Goal: Information Seeking & Learning: Learn about a topic

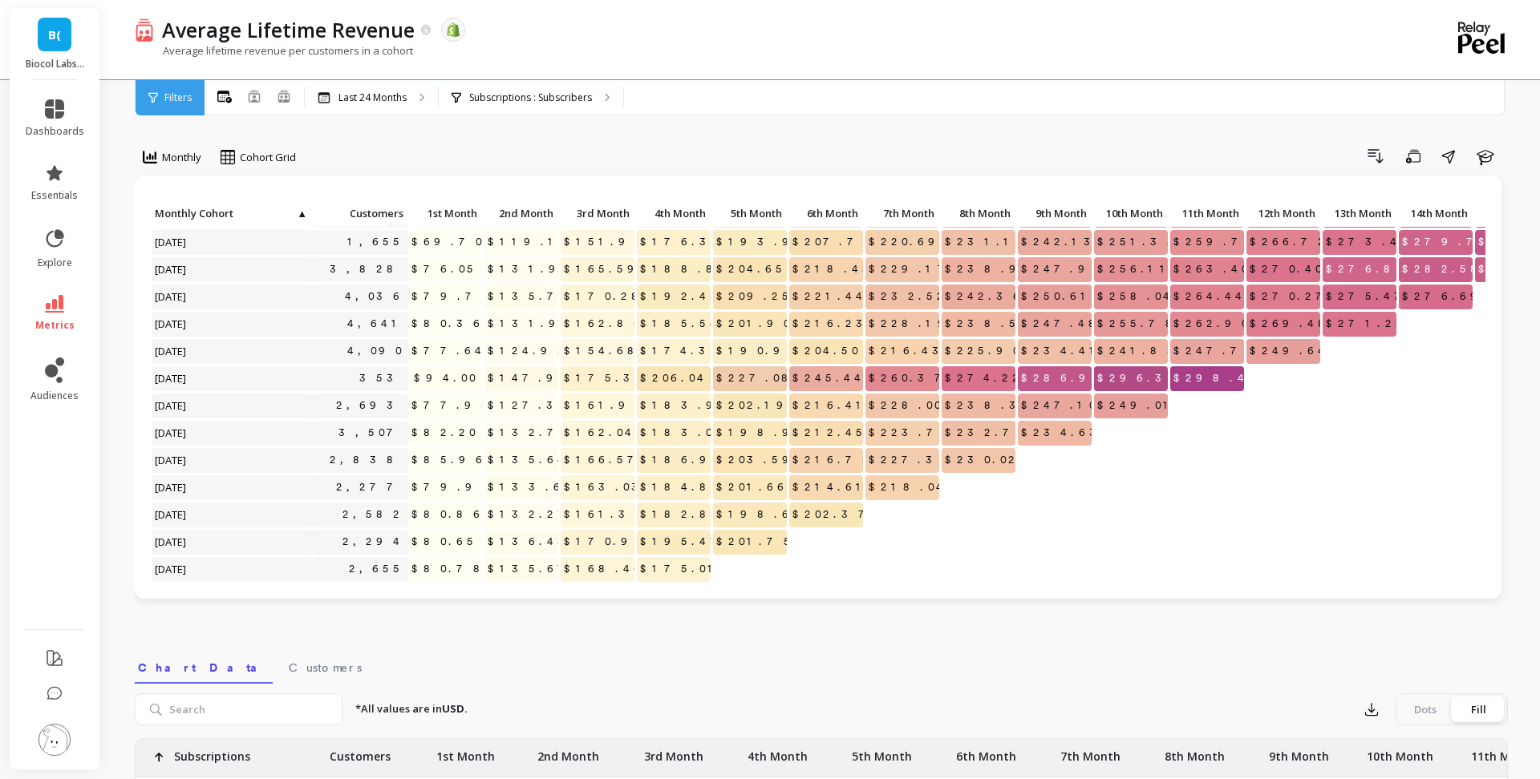
scroll to position [238, 0]
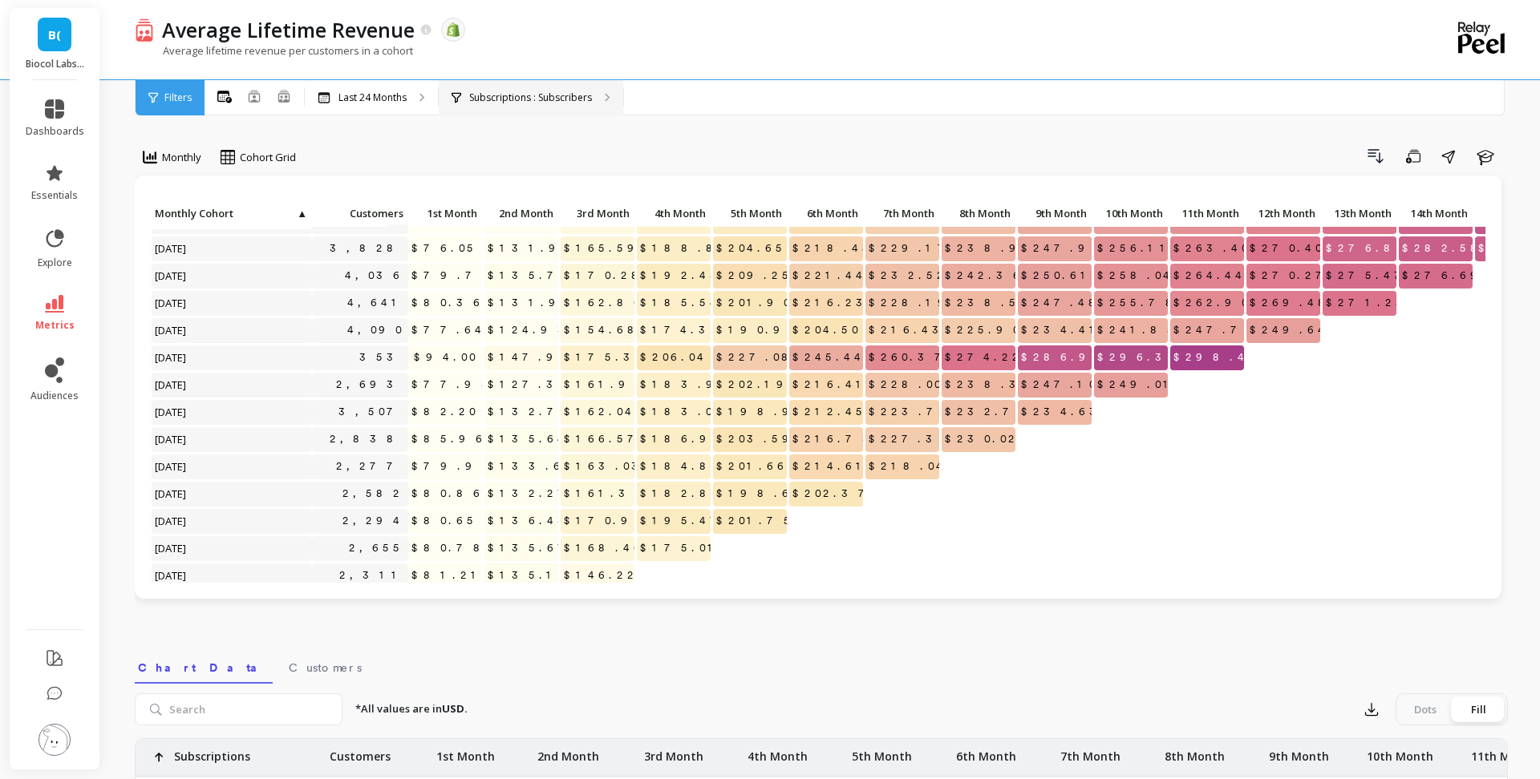
click at [559, 95] on p "Subscriptions : Subscribers" at bounding box center [530, 97] width 123 height 13
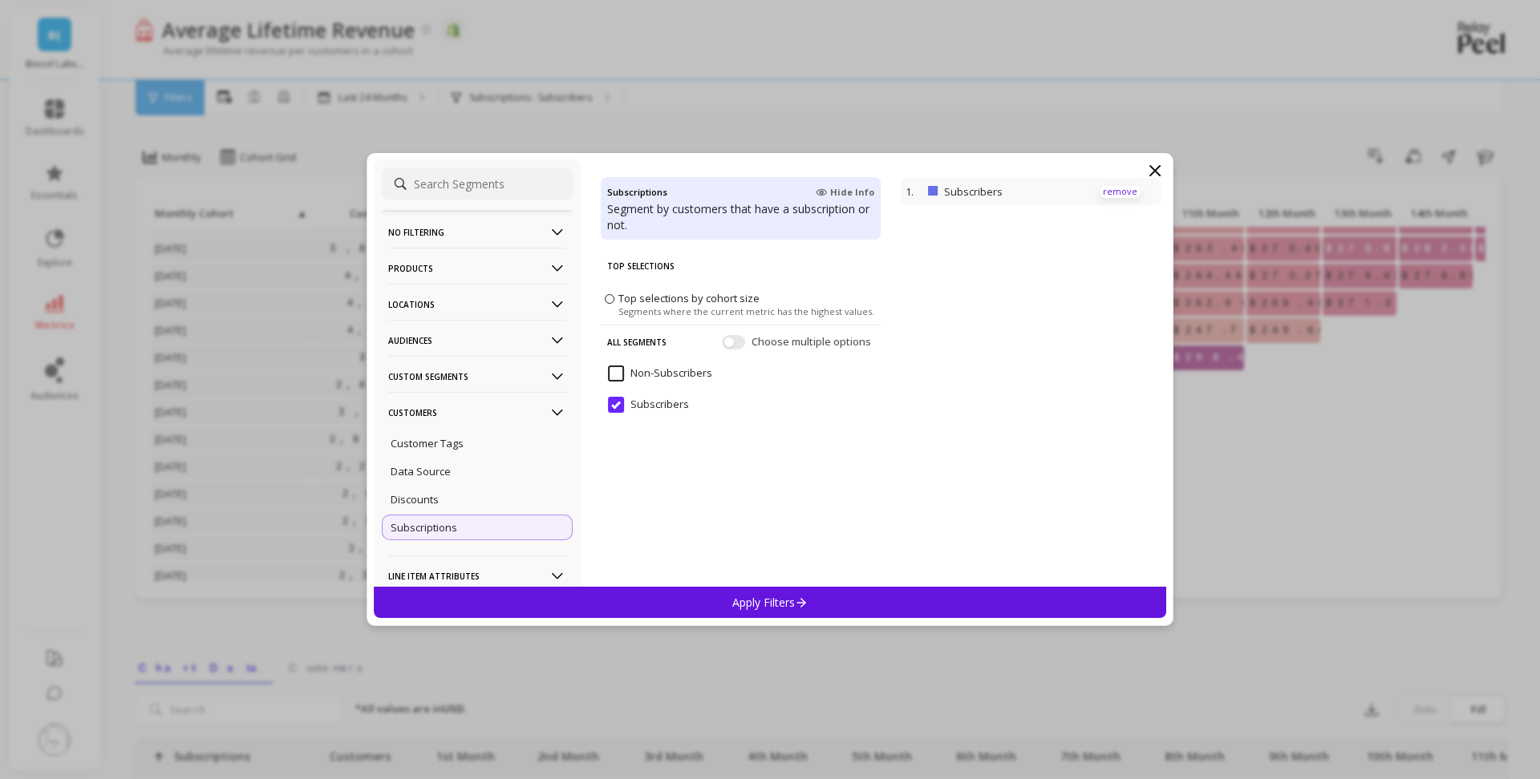
click at [1123, 192] on p "remove" at bounding box center [1119, 192] width 41 height 12
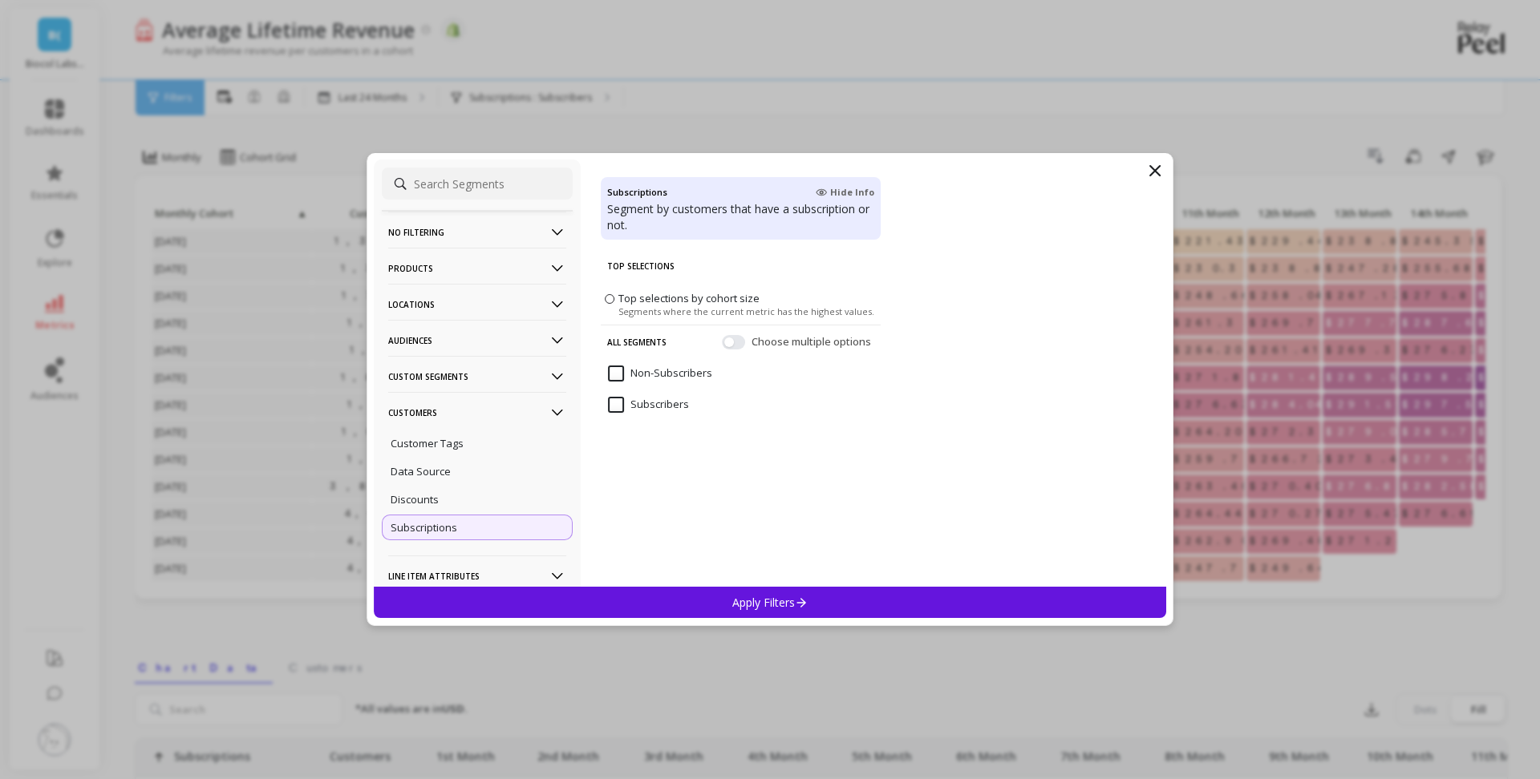
click at [474, 364] on p "Custom Segments" at bounding box center [477, 376] width 178 height 41
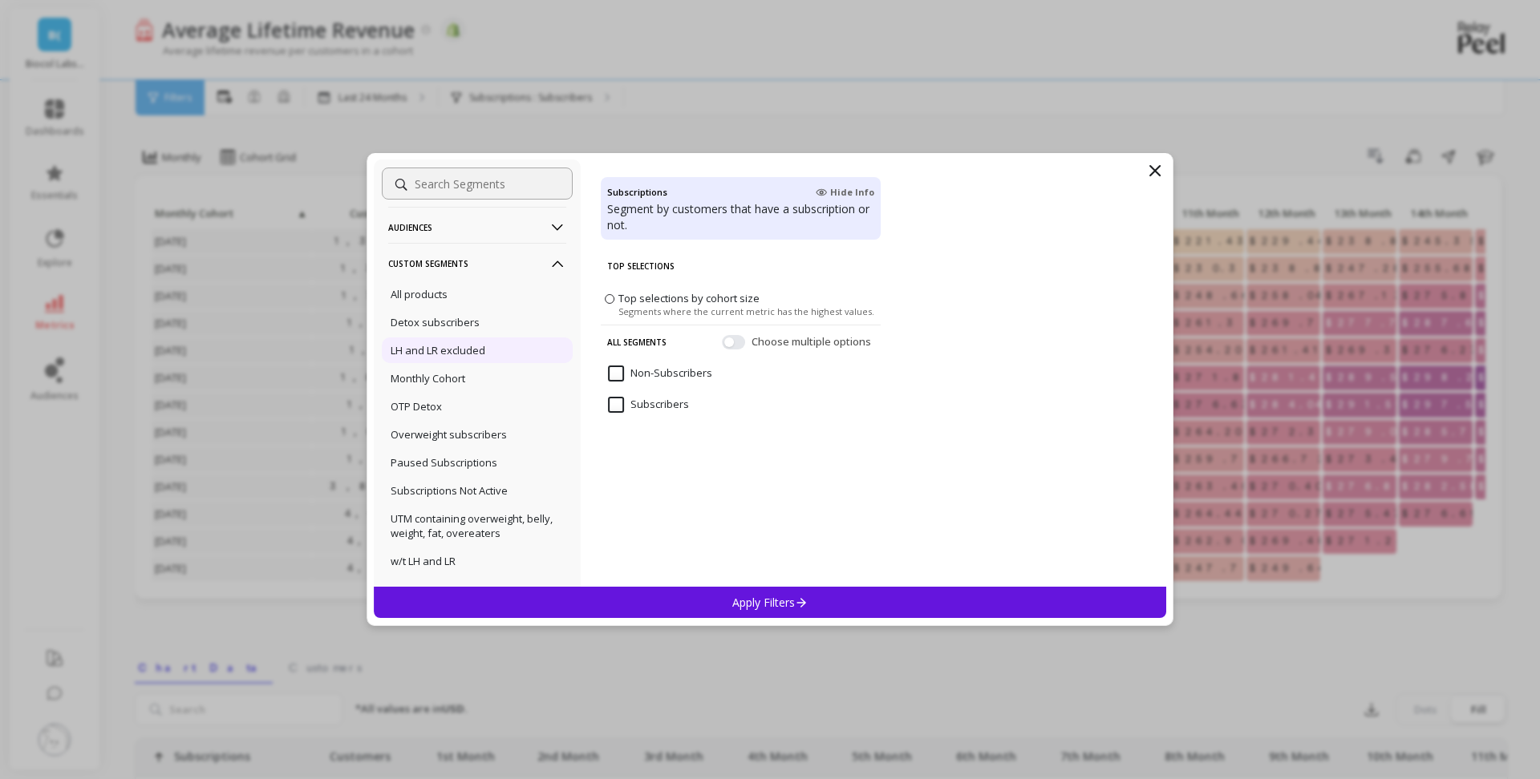
scroll to position [103, 0]
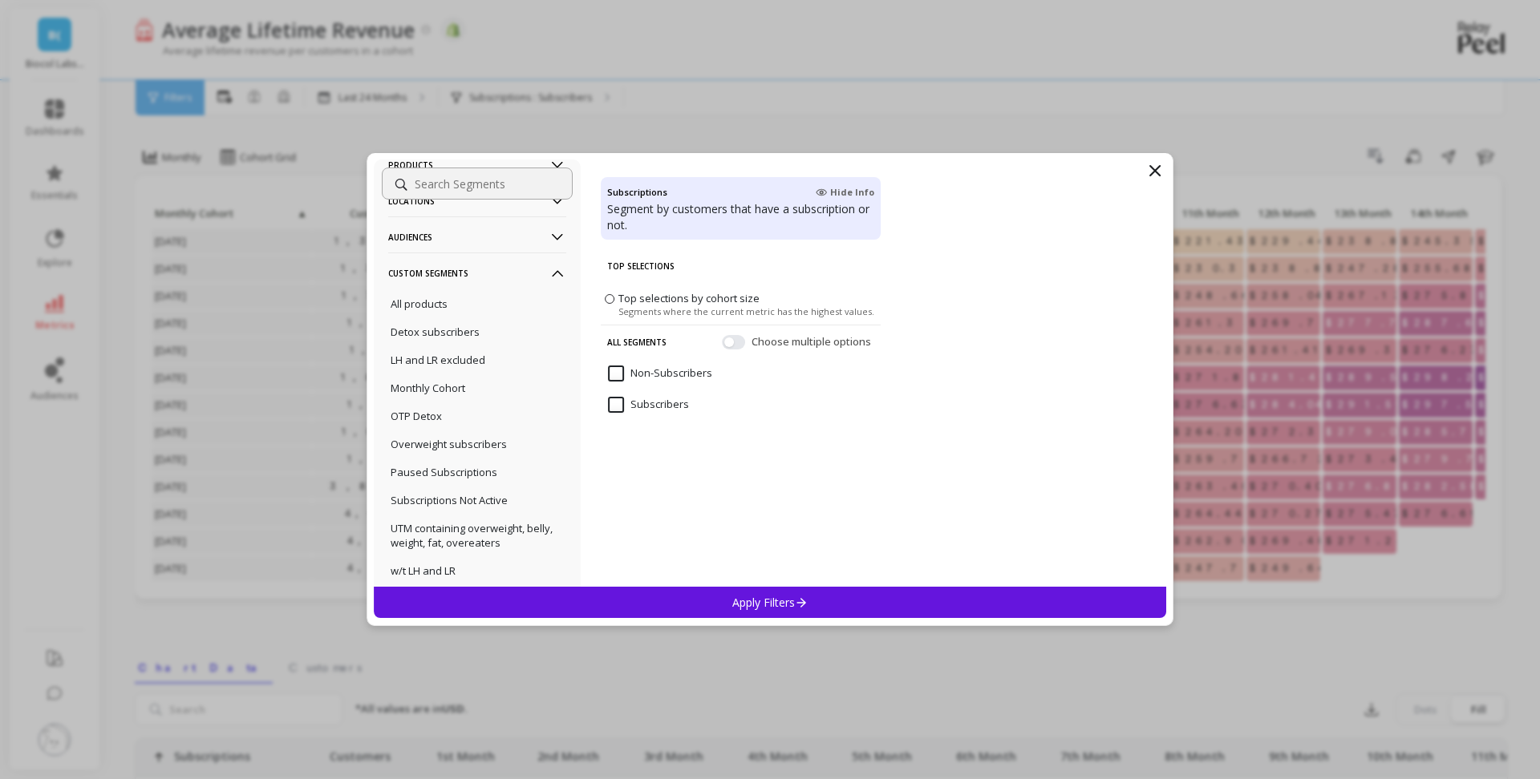
click at [522, 272] on p "Custom Segments" at bounding box center [477, 273] width 178 height 41
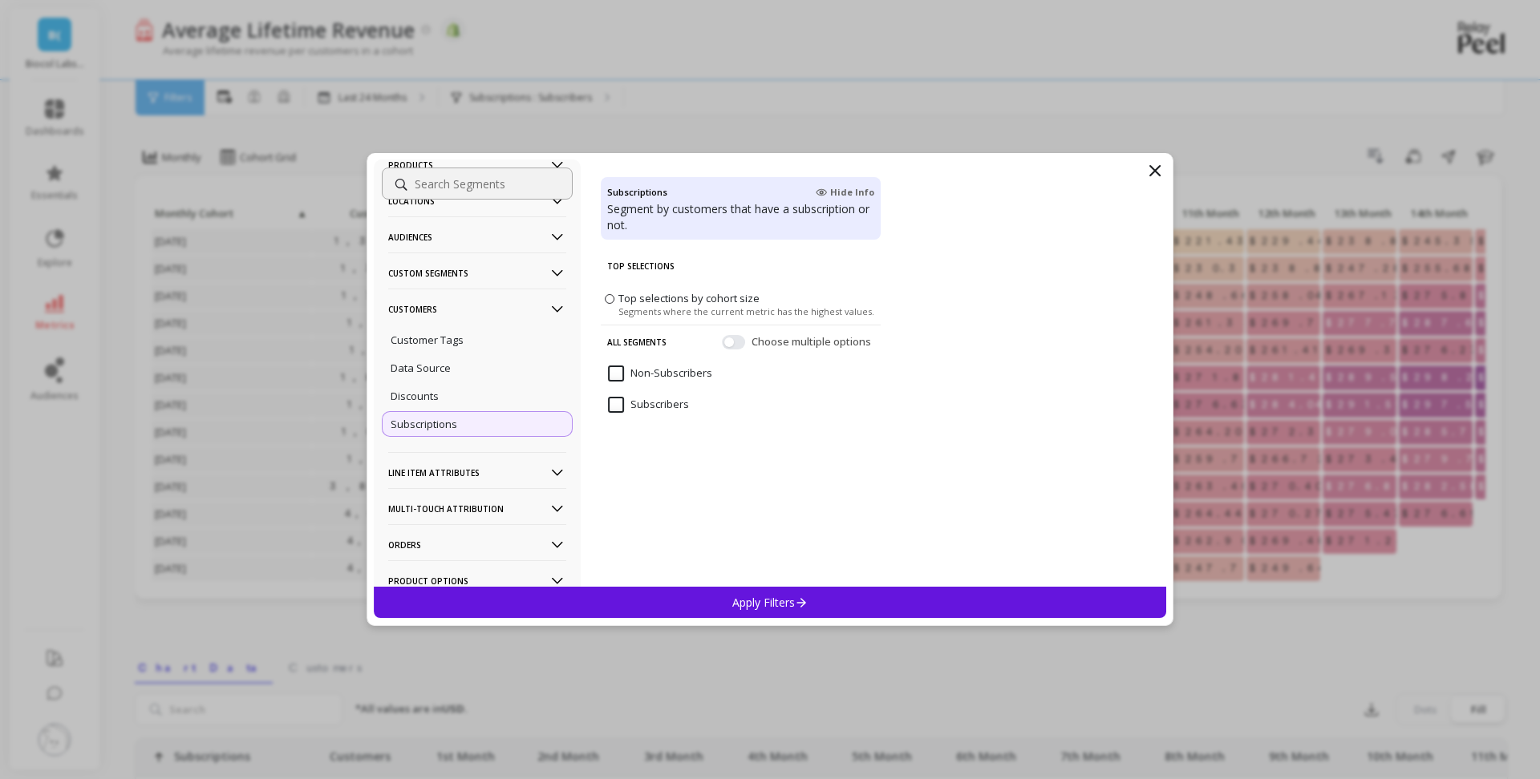
click at [521, 245] on p "Audiences" at bounding box center [477, 237] width 178 height 41
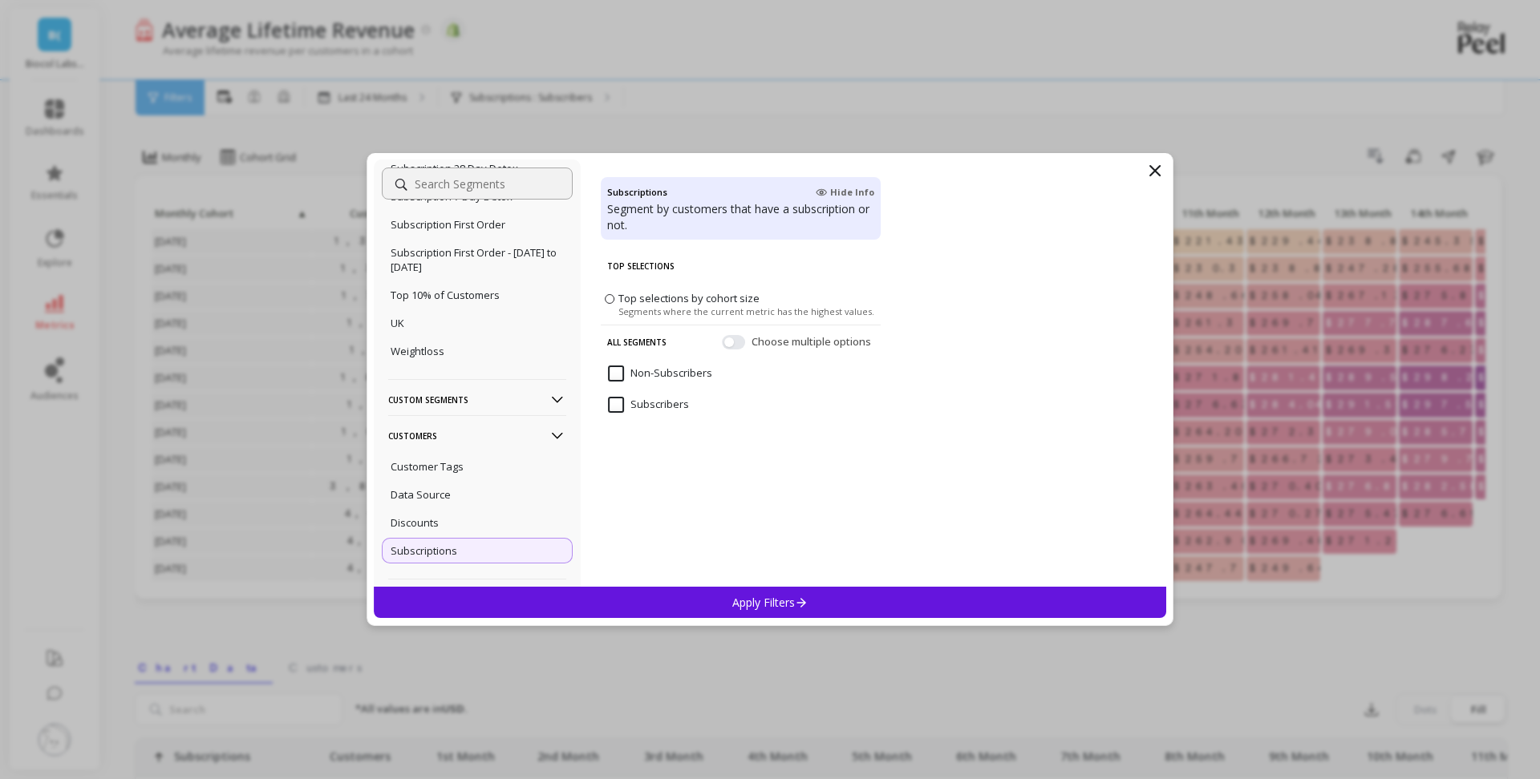
scroll to position [1682, 0]
click at [530, 419] on p "Custom Segments" at bounding box center [477, 398] width 178 height 41
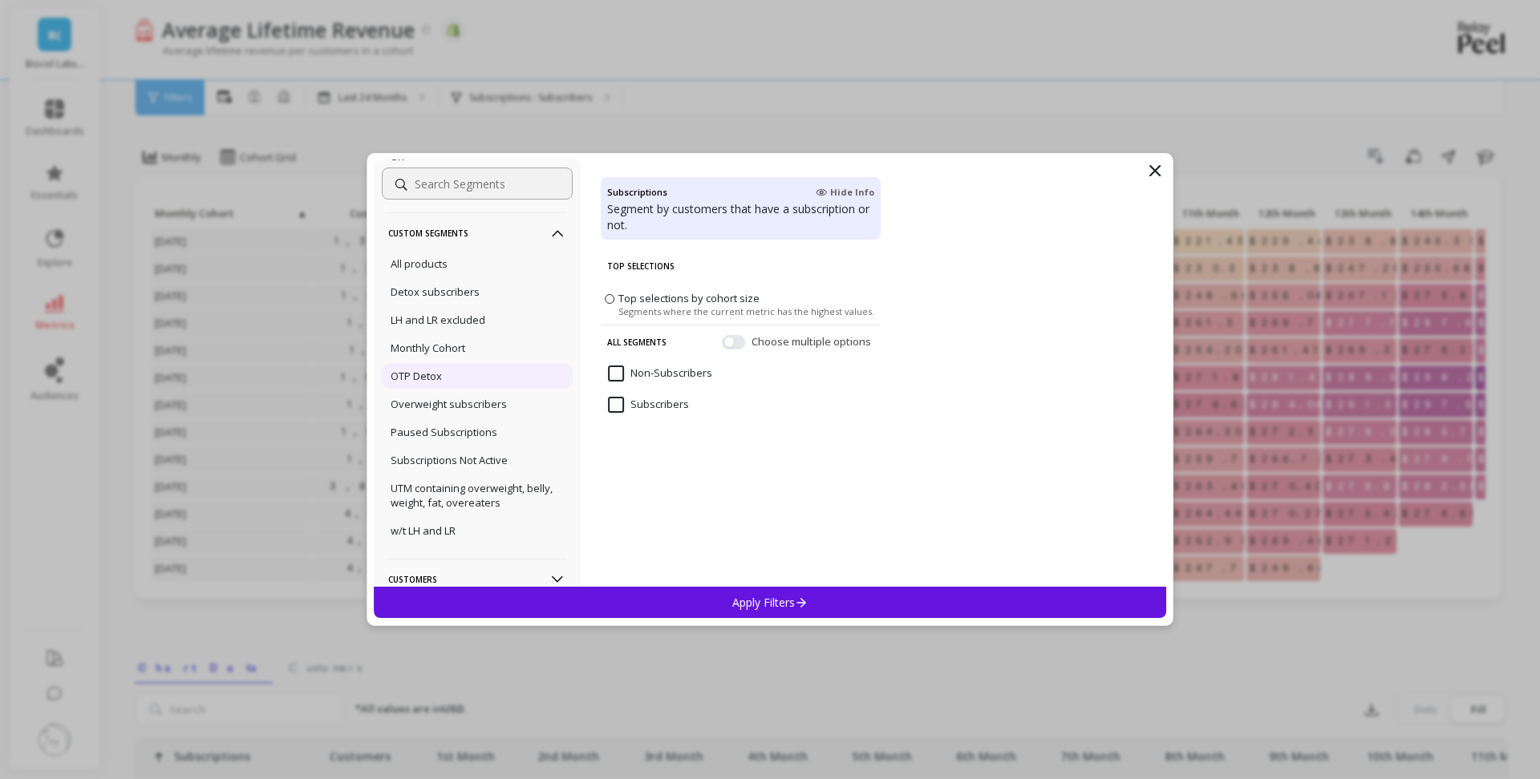
scroll to position [1848, 0]
click at [466, 253] on p "Custom Segments" at bounding box center [477, 232] width 178 height 41
click at [466, 289] on p "Customers" at bounding box center [477, 268] width 178 height 41
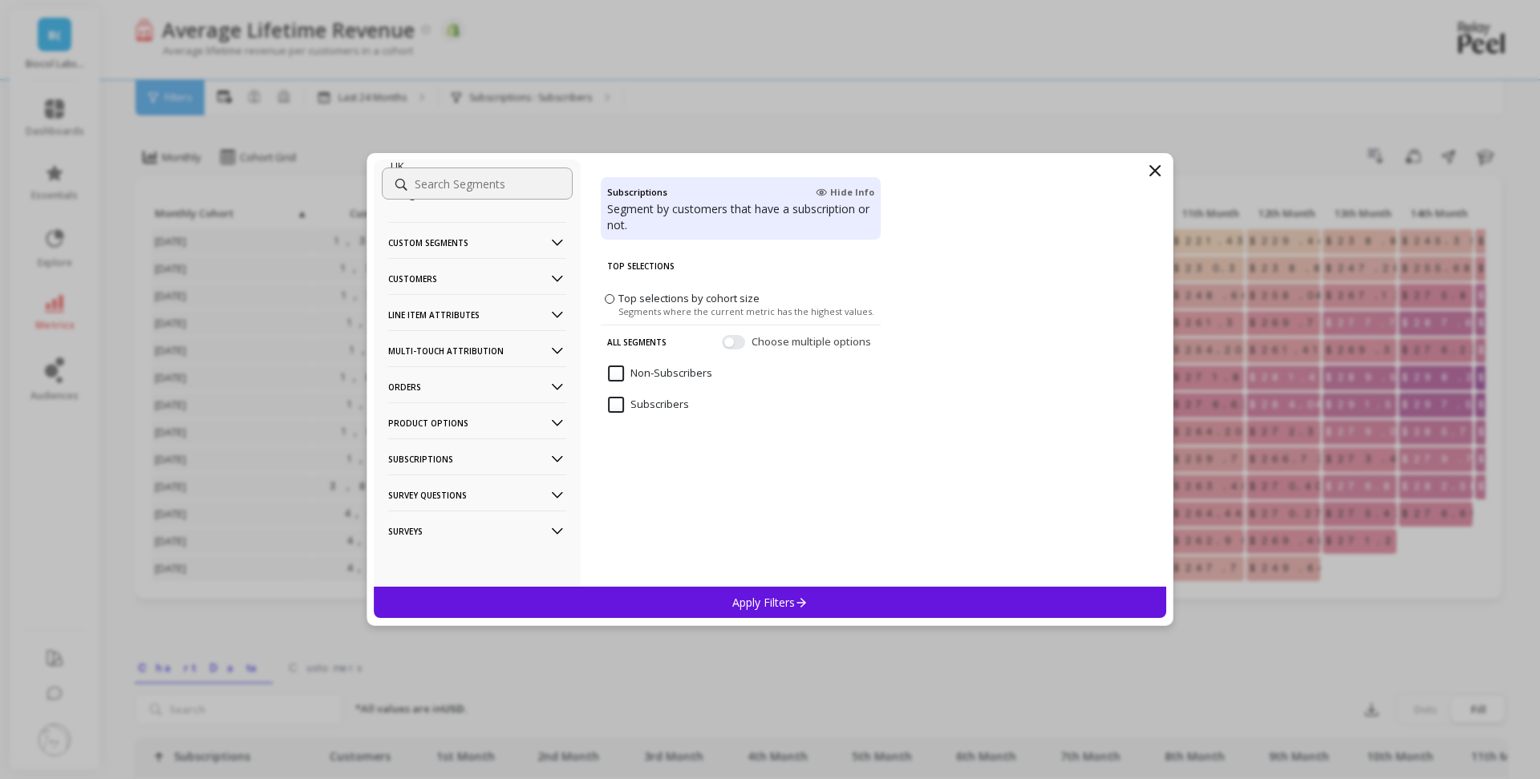
click at [481, 335] on p "Line Item Attributes" at bounding box center [477, 314] width 178 height 41
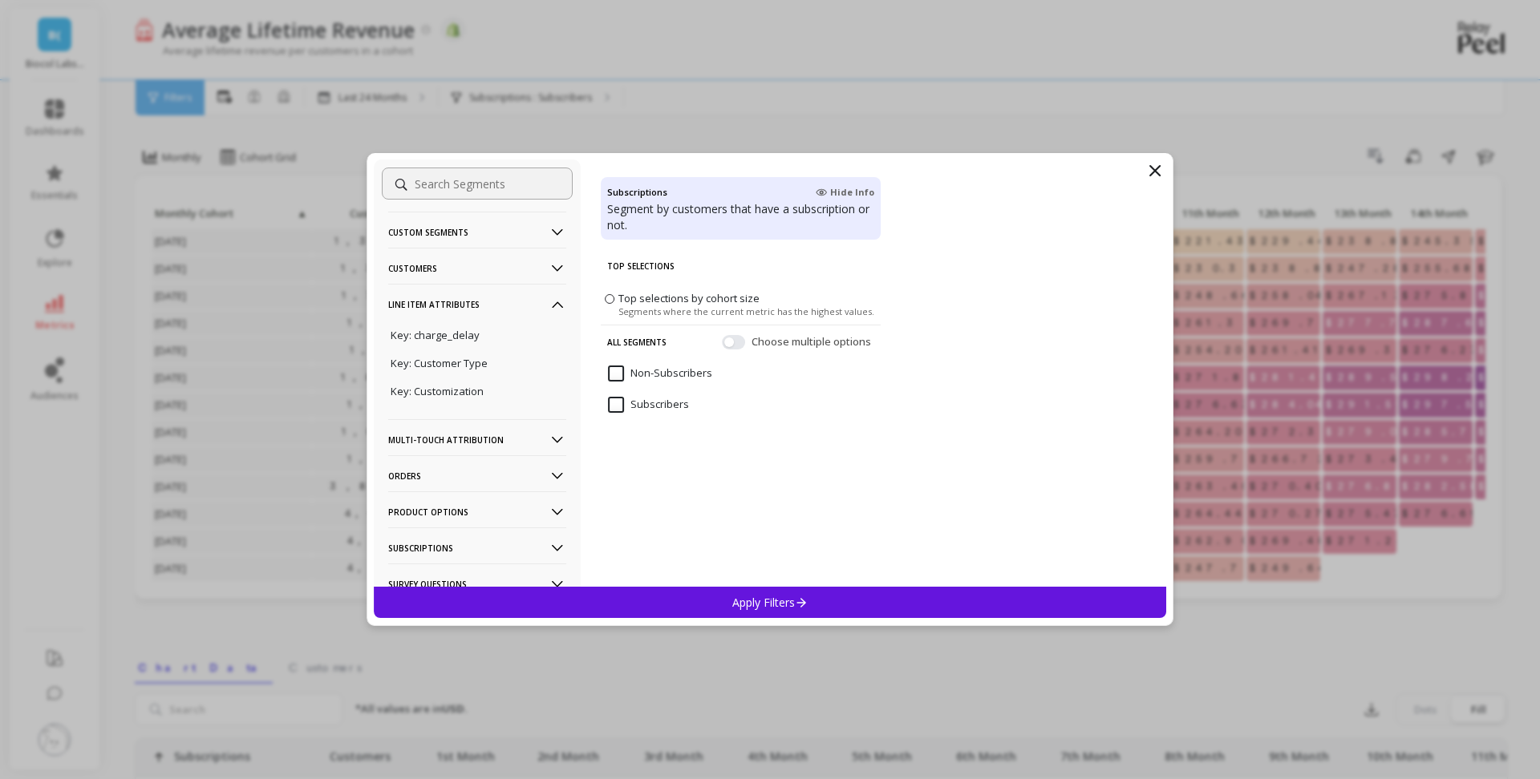
click at [481, 325] on p "Line Item Attributes" at bounding box center [477, 304] width 178 height 41
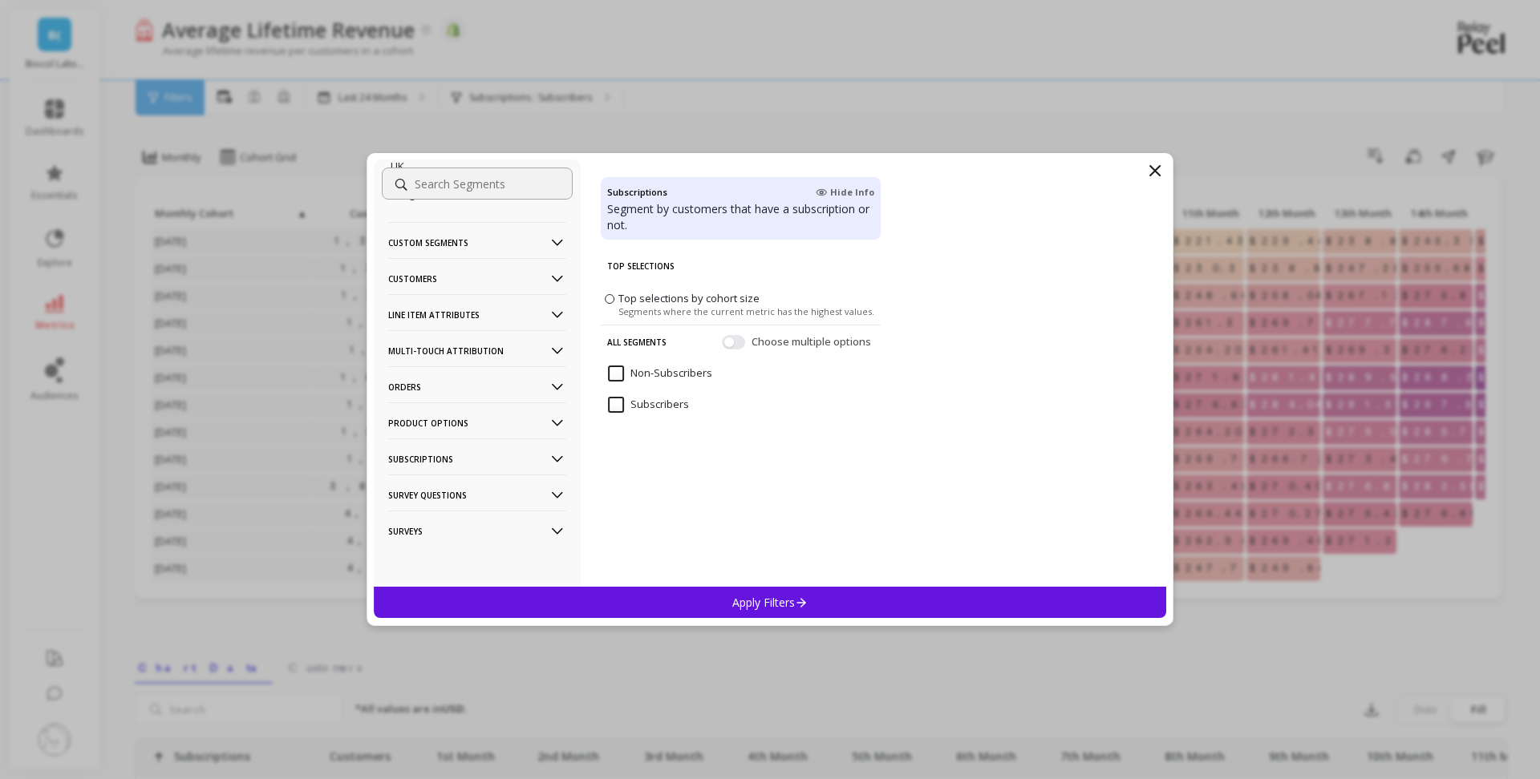
click at [481, 335] on p "Line Item Attributes" at bounding box center [477, 314] width 178 height 41
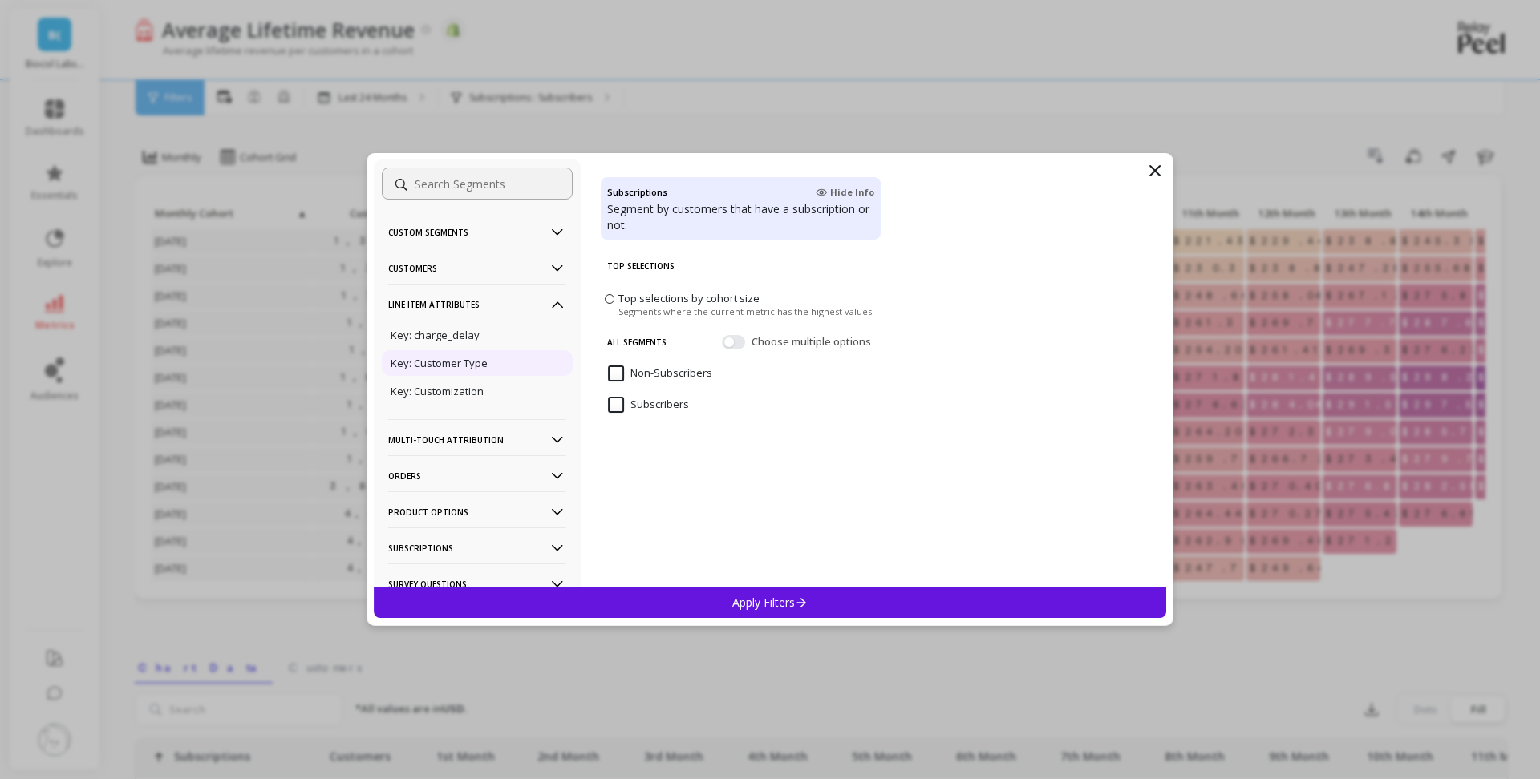
click at [482, 370] on p "Key: Customer Type" at bounding box center [439, 363] width 97 height 14
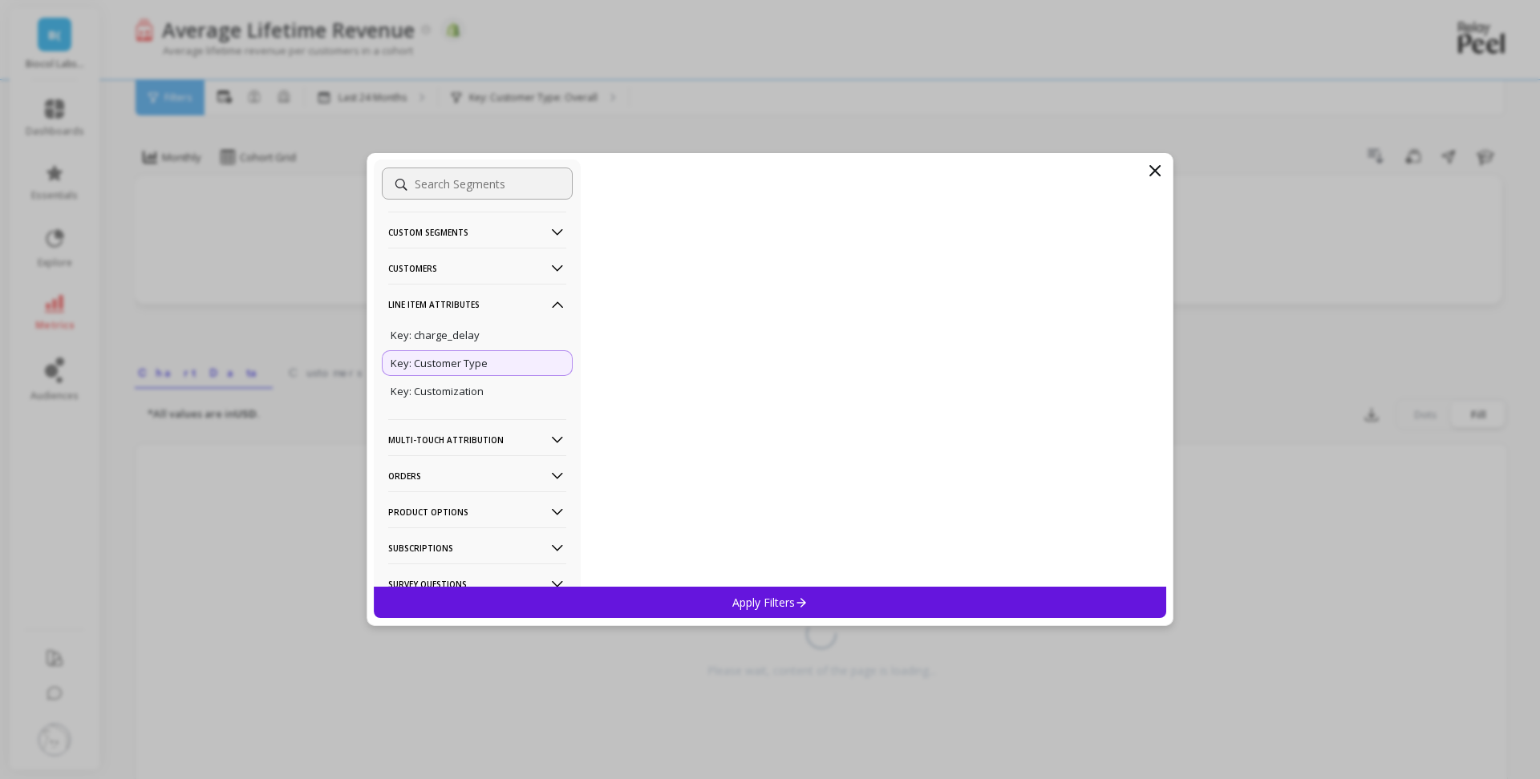
click at [1158, 168] on icon at bounding box center [1154, 170] width 19 height 19
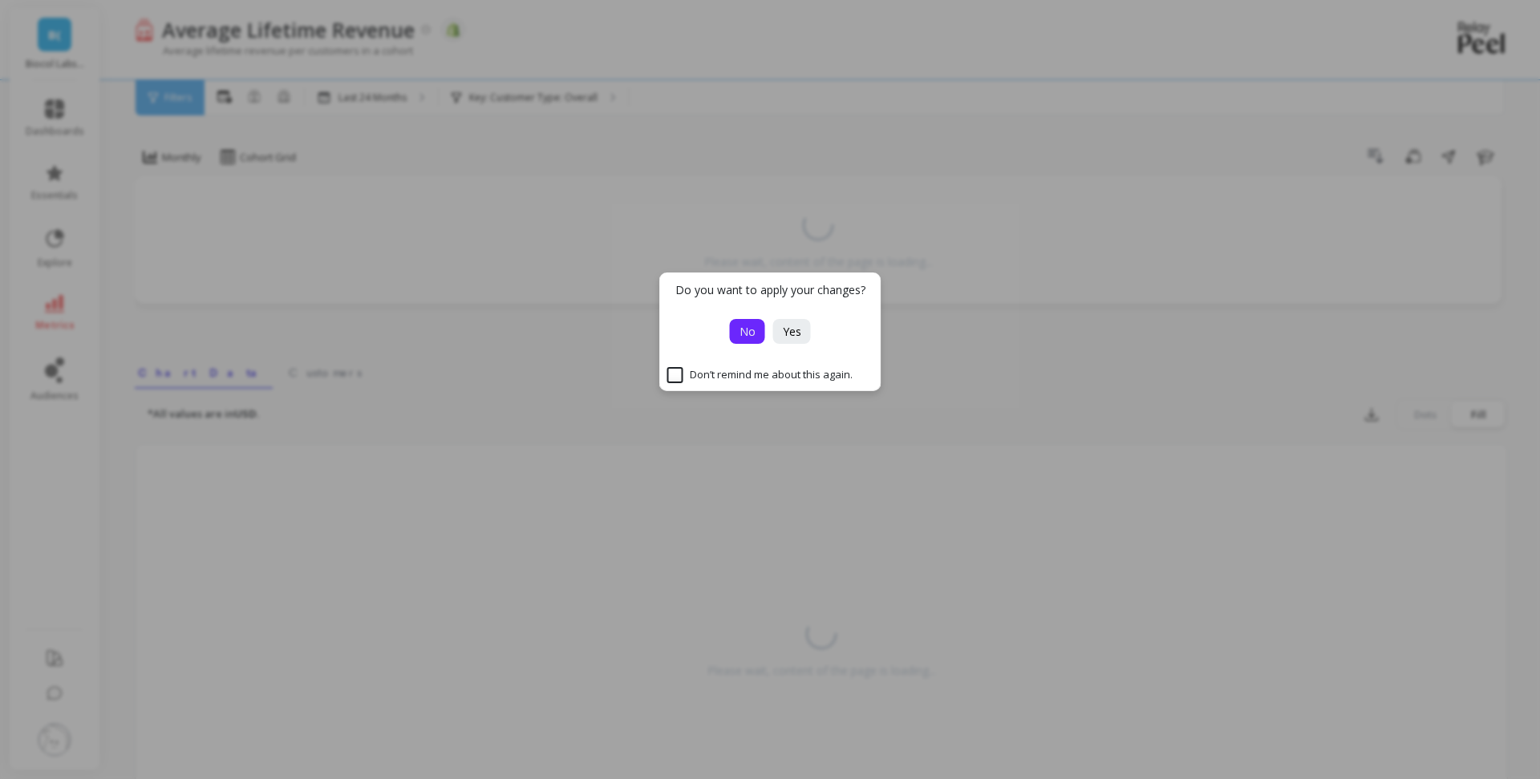
click at [754, 333] on span "No" at bounding box center [747, 331] width 16 height 15
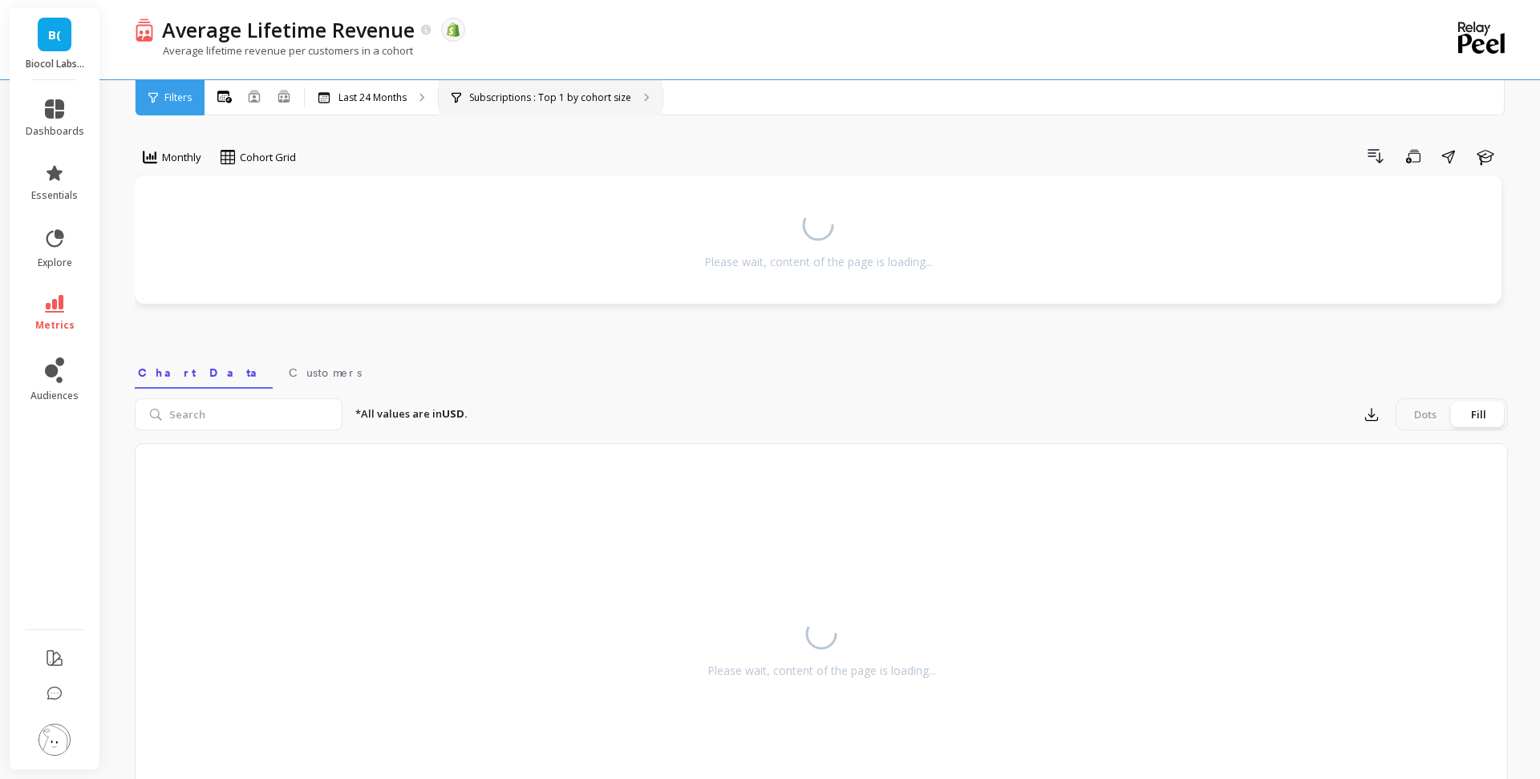
click at [532, 98] on p "Subscriptions : Top 1 by cohort size" at bounding box center [550, 97] width 162 height 13
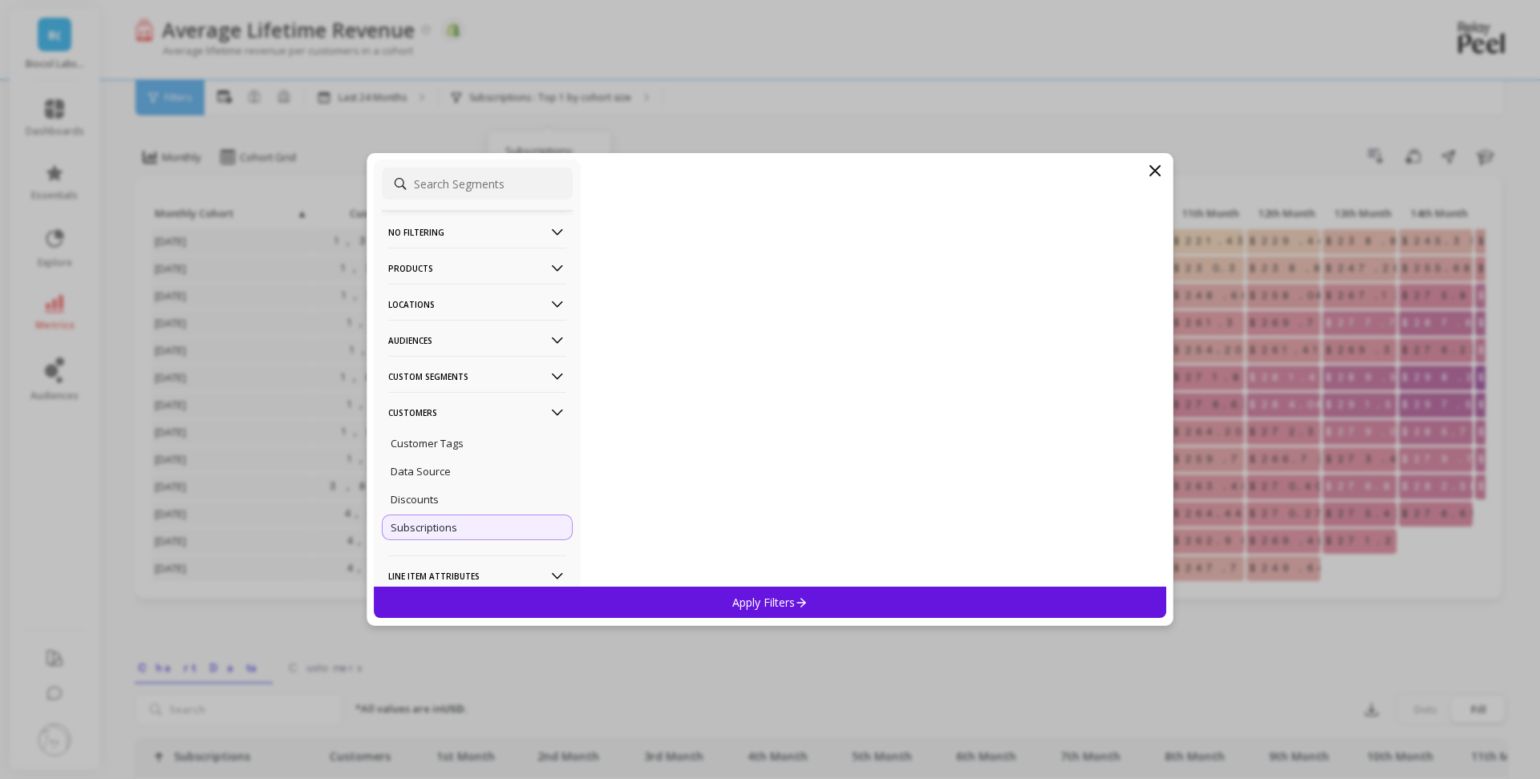
click at [500, 411] on p "Customers" at bounding box center [477, 412] width 178 height 41
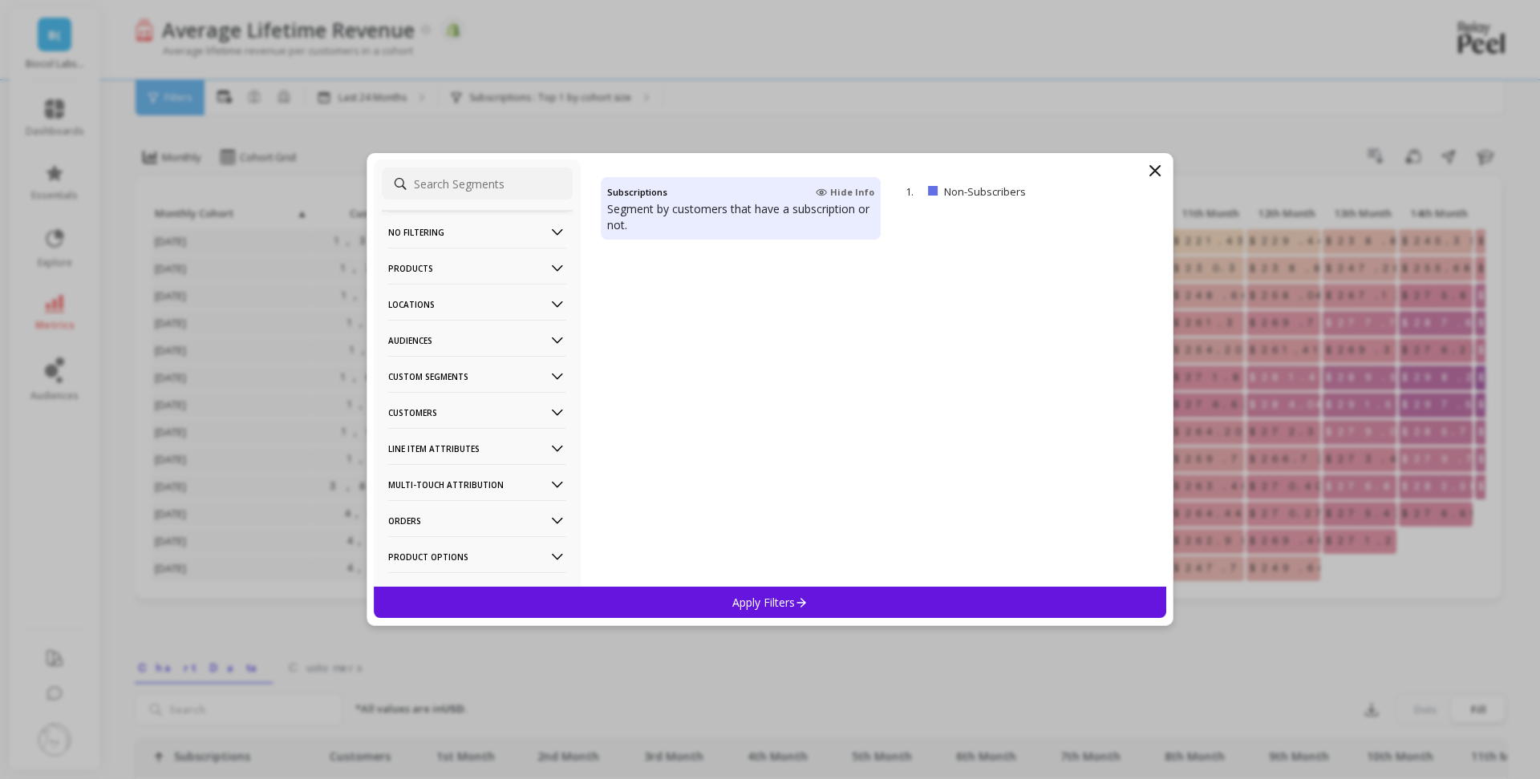
click at [557, 415] on icon at bounding box center [557, 413] width 11 height 6
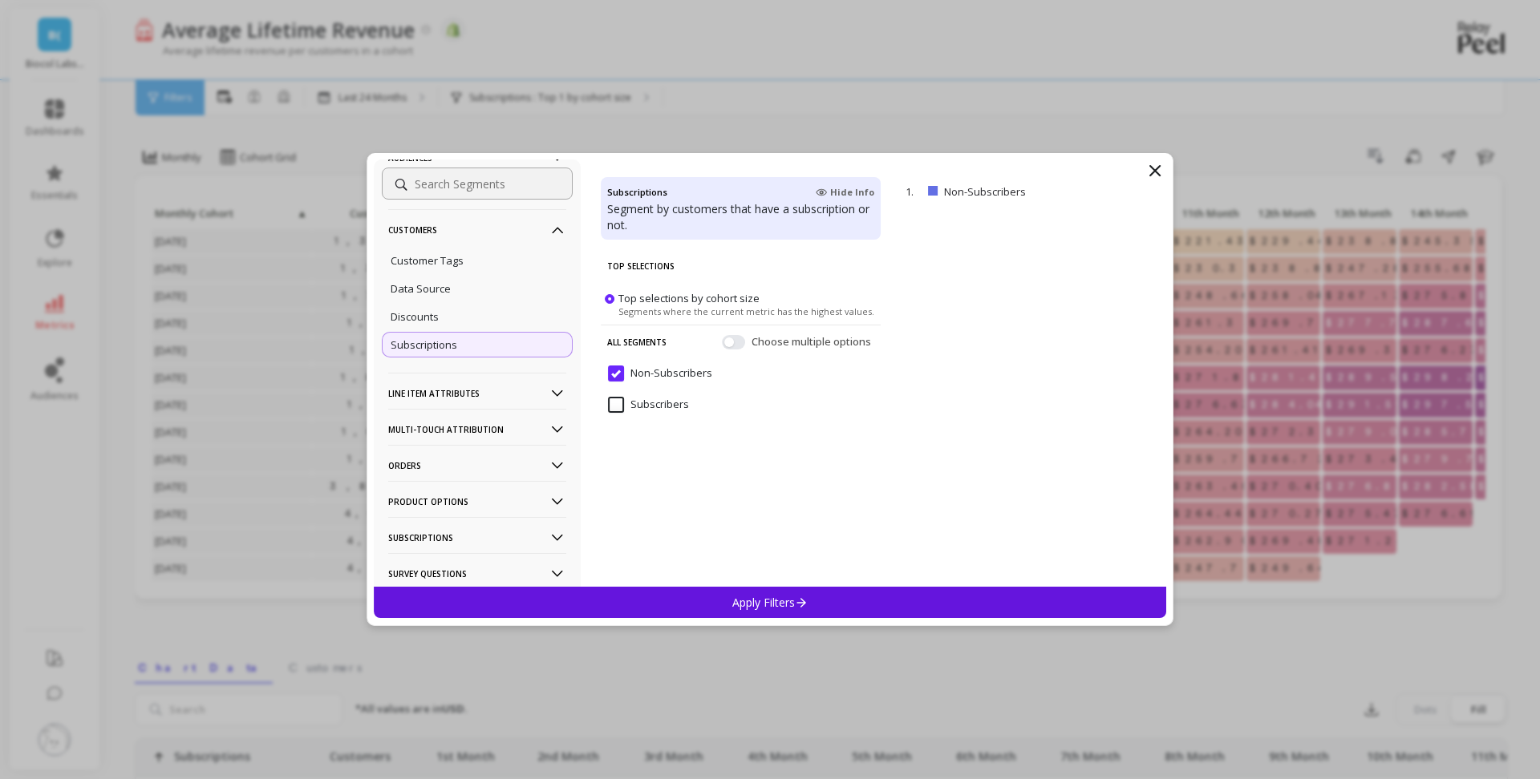
scroll to position [79, 0]
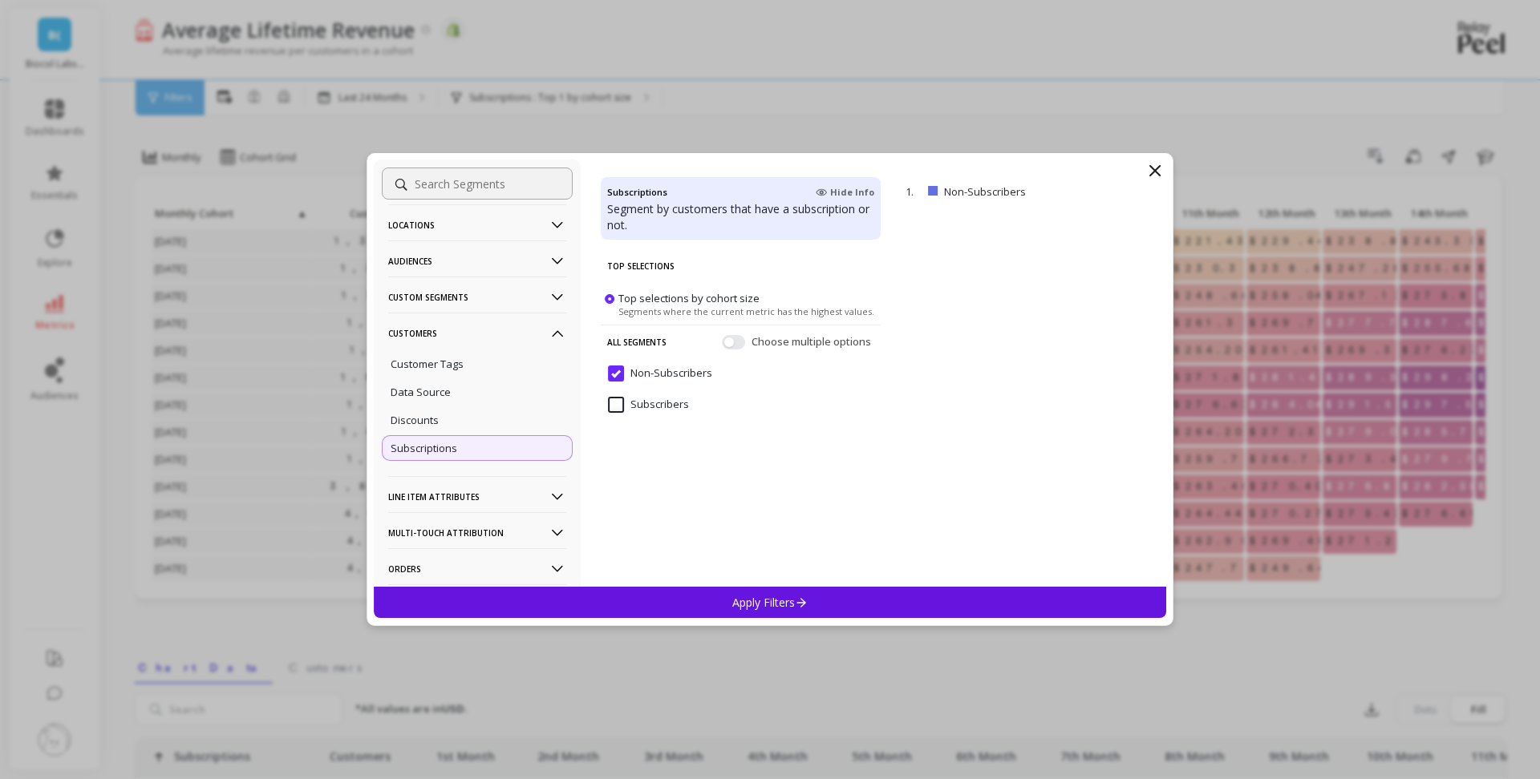
click at [530, 337] on p "Customers" at bounding box center [477, 333] width 178 height 41
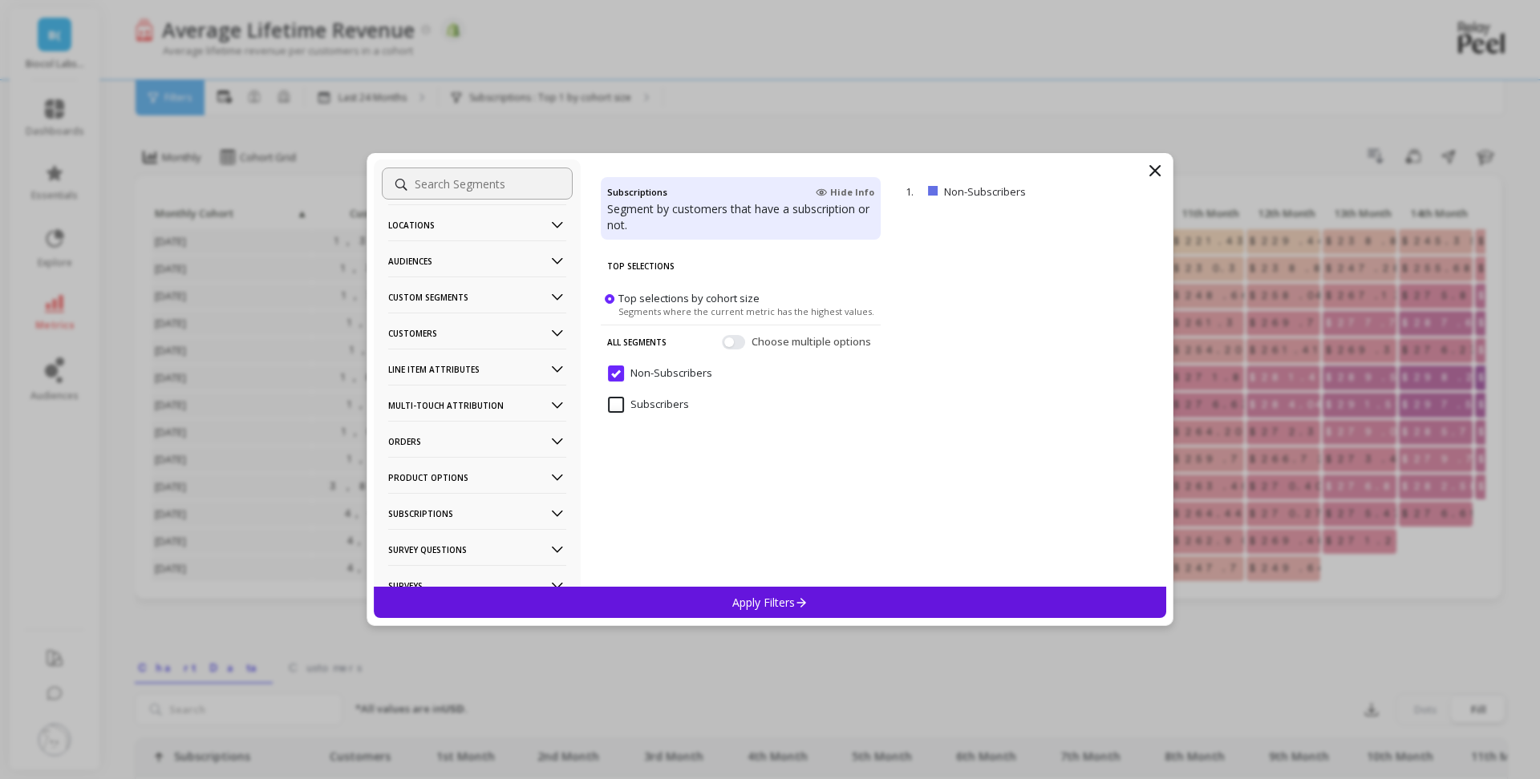
click at [524, 405] on p "Multi-Touch Attribution" at bounding box center [477, 405] width 178 height 41
click at [536, 413] on p "Multi-Touch Attribution" at bounding box center [477, 405] width 178 height 41
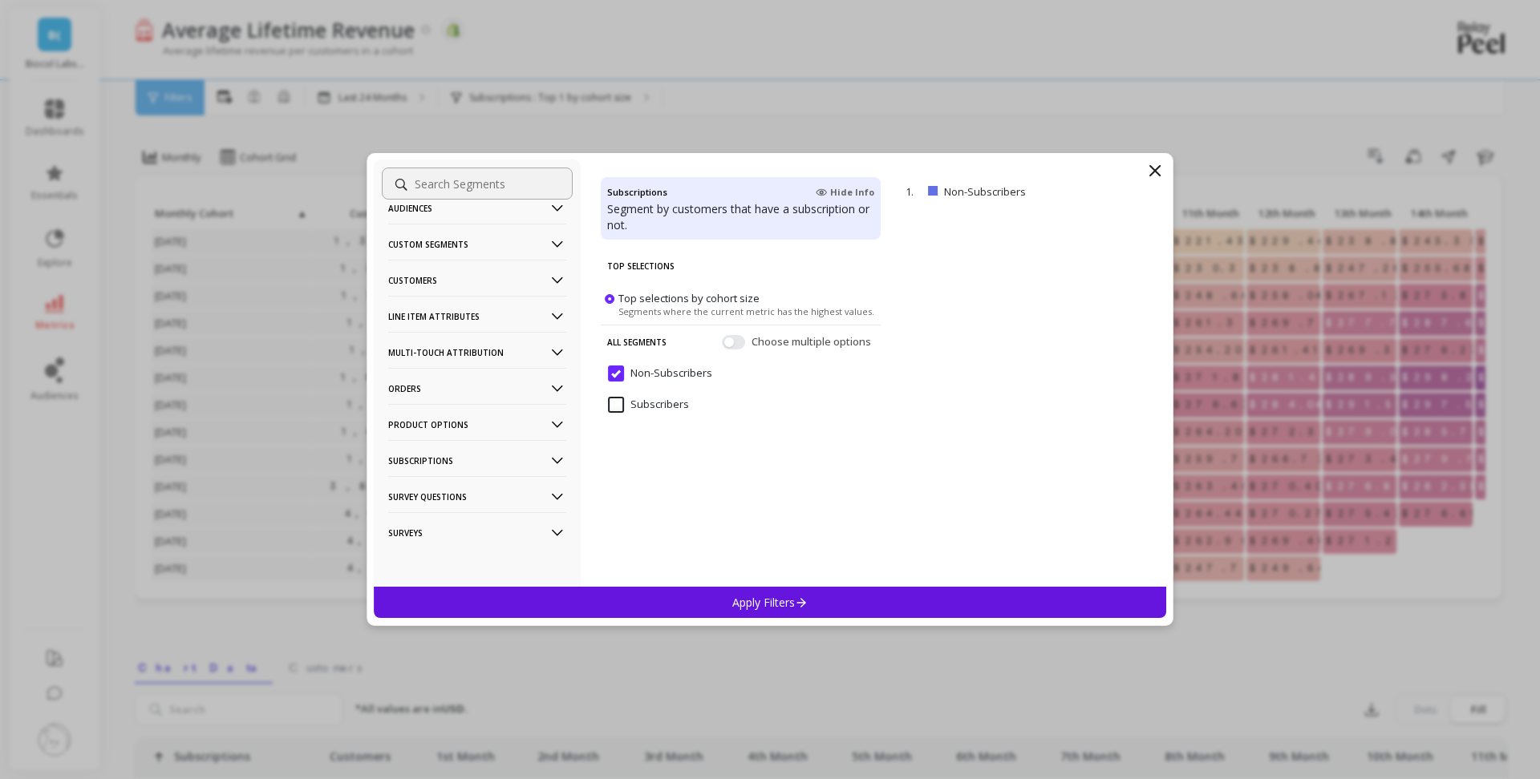
scroll to position [134, 0]
click at [528, 457] on p "Subscriptions" at bounding box center [477, 459] width 178 height 41
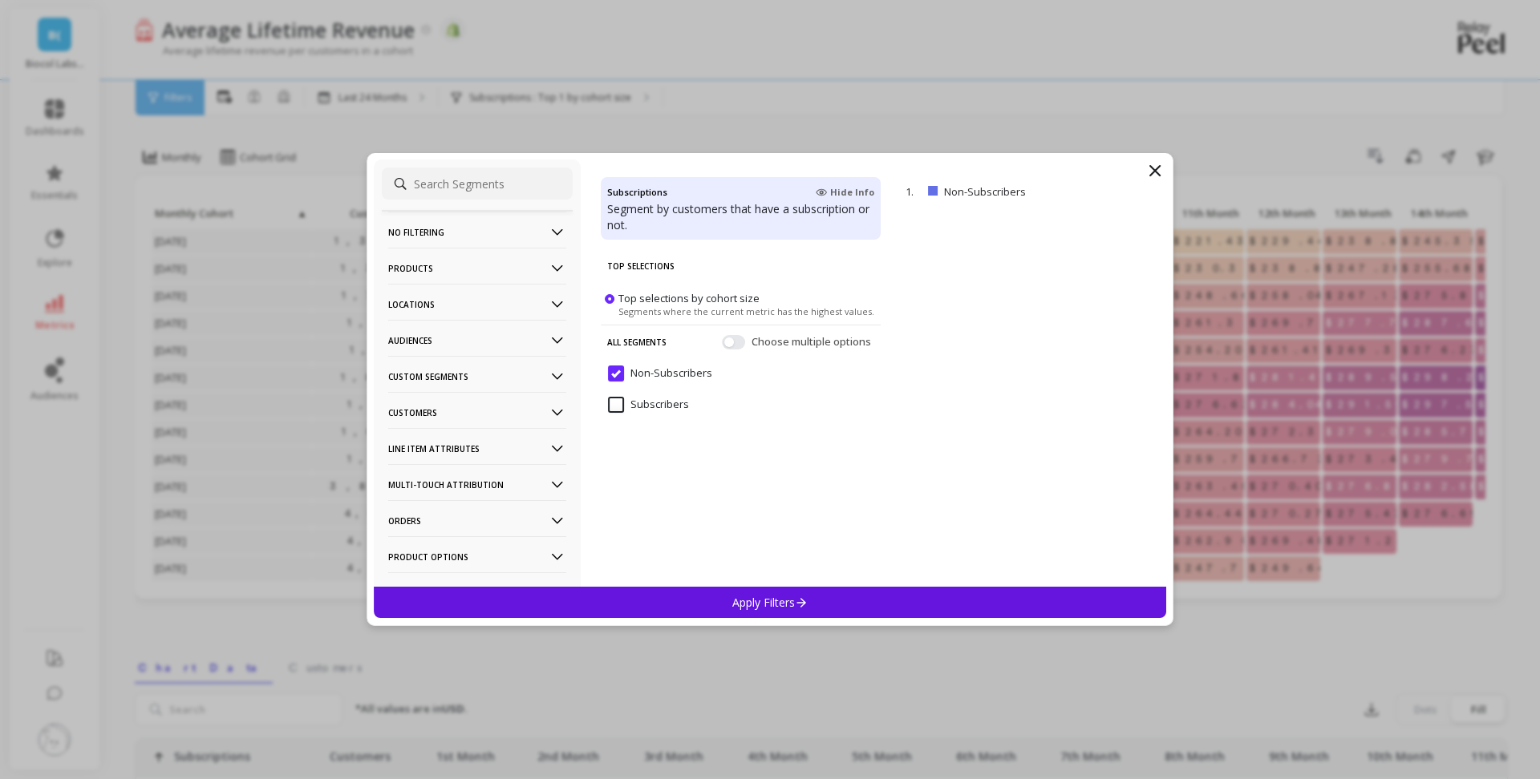
click at [472, 346] on p "Audiences" at bounding box center [477, 340] width 178 height 41
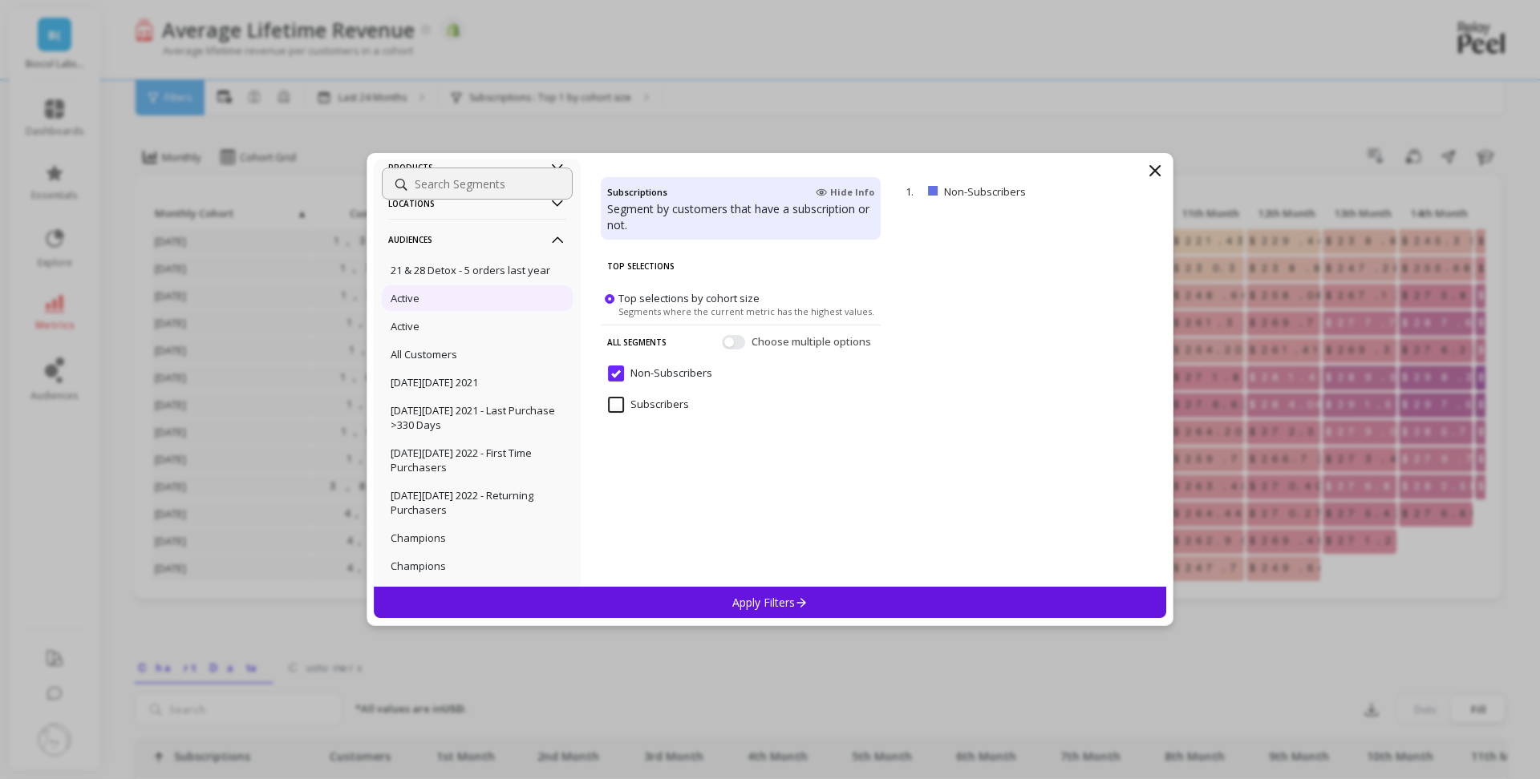
scroll to position [103, 0]
click at [1129, 189] on p "remove" at bounding box center [1119, 192] width 41 height 12
